Goal: Information Seeking & Learning: Find specific fact

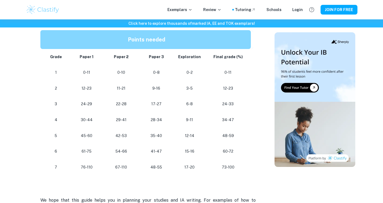
scroll to position [473, 0]
click at [86, 152] on p "61-75" at bounding box center [87, 151] width 26 height 7
click at [92, 153] on p "61-75" at bounding box center [87, 151] width 26 height 7
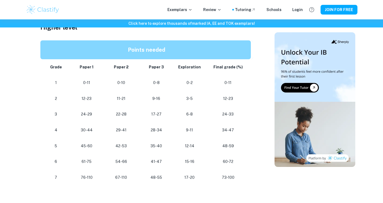
scroll to position [469, 0]
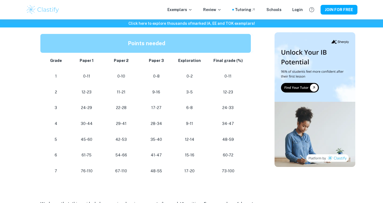
click at [85, 155] on p "61-75" at bounding box center [87, 155] width 26 height 7
click at [157, 152] on p "41-47" at bounding box center [156, 155] width 27 height 7
